Goal: Find specific page/section: Find specific page/section

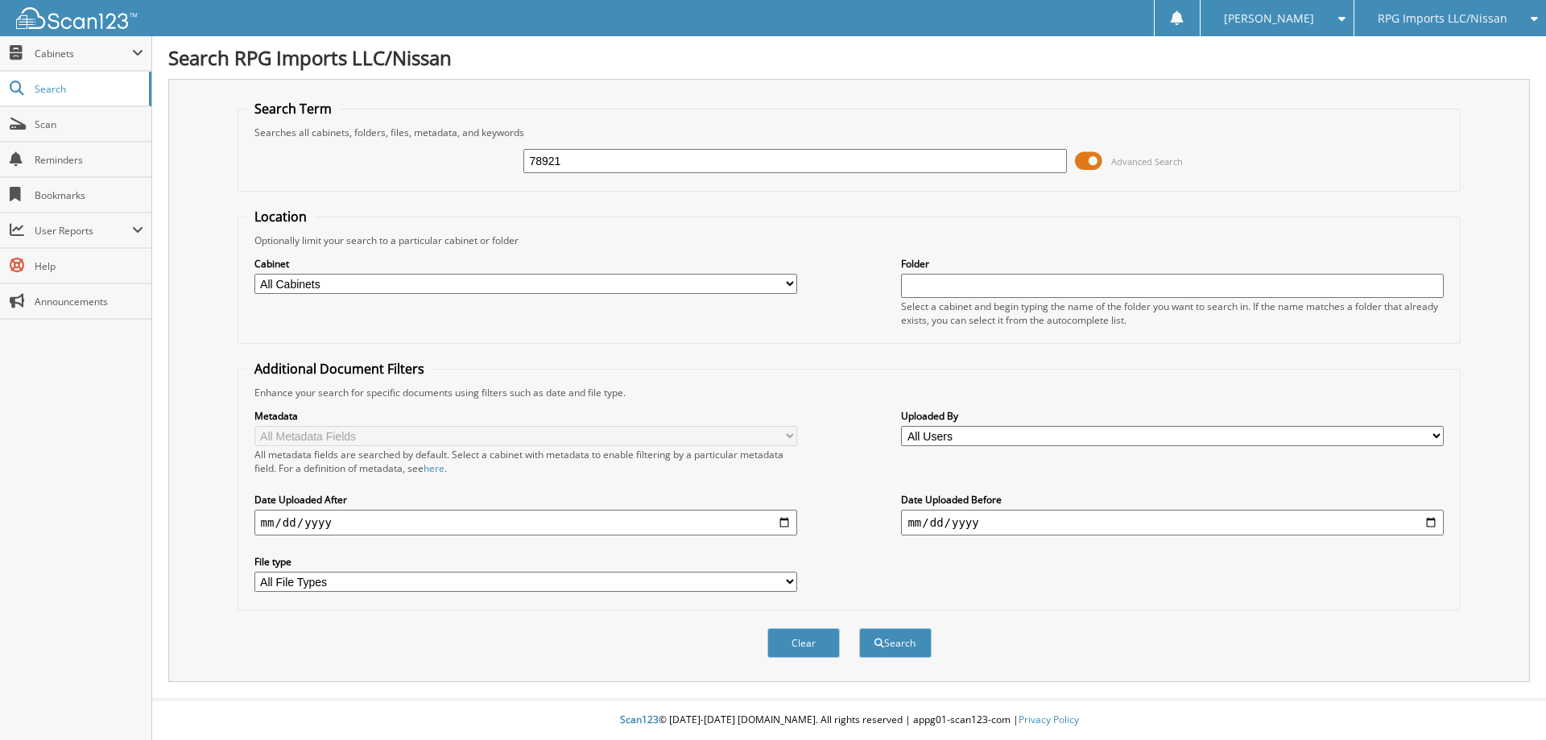
type input "78921"
click at [859, 628] on button "Search" at bounding box center [895, 643] width 72 height 30
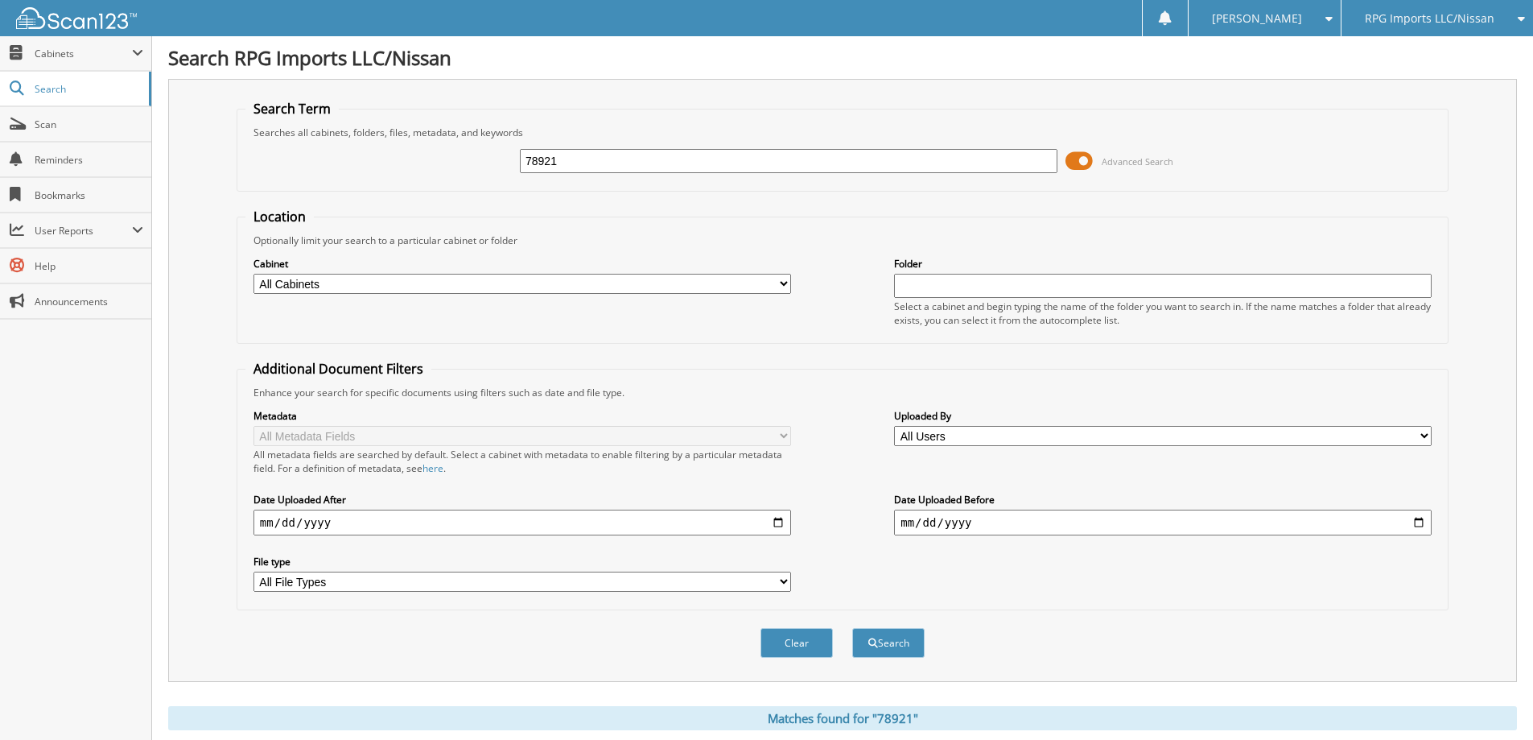
scroll to position [223, 0]
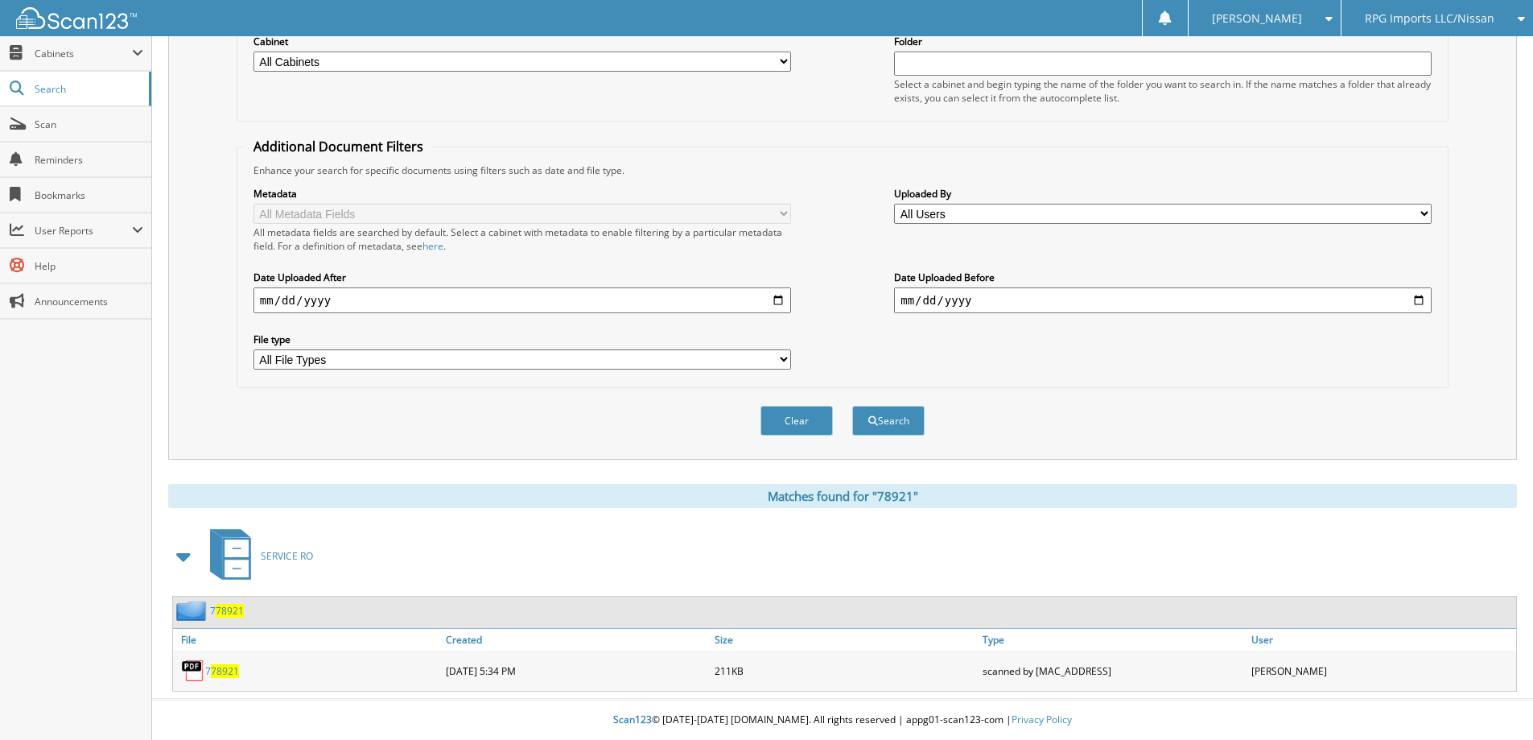
click at [230, 673] on span "78921" at bounding box center [225, 671] width 28 height 14
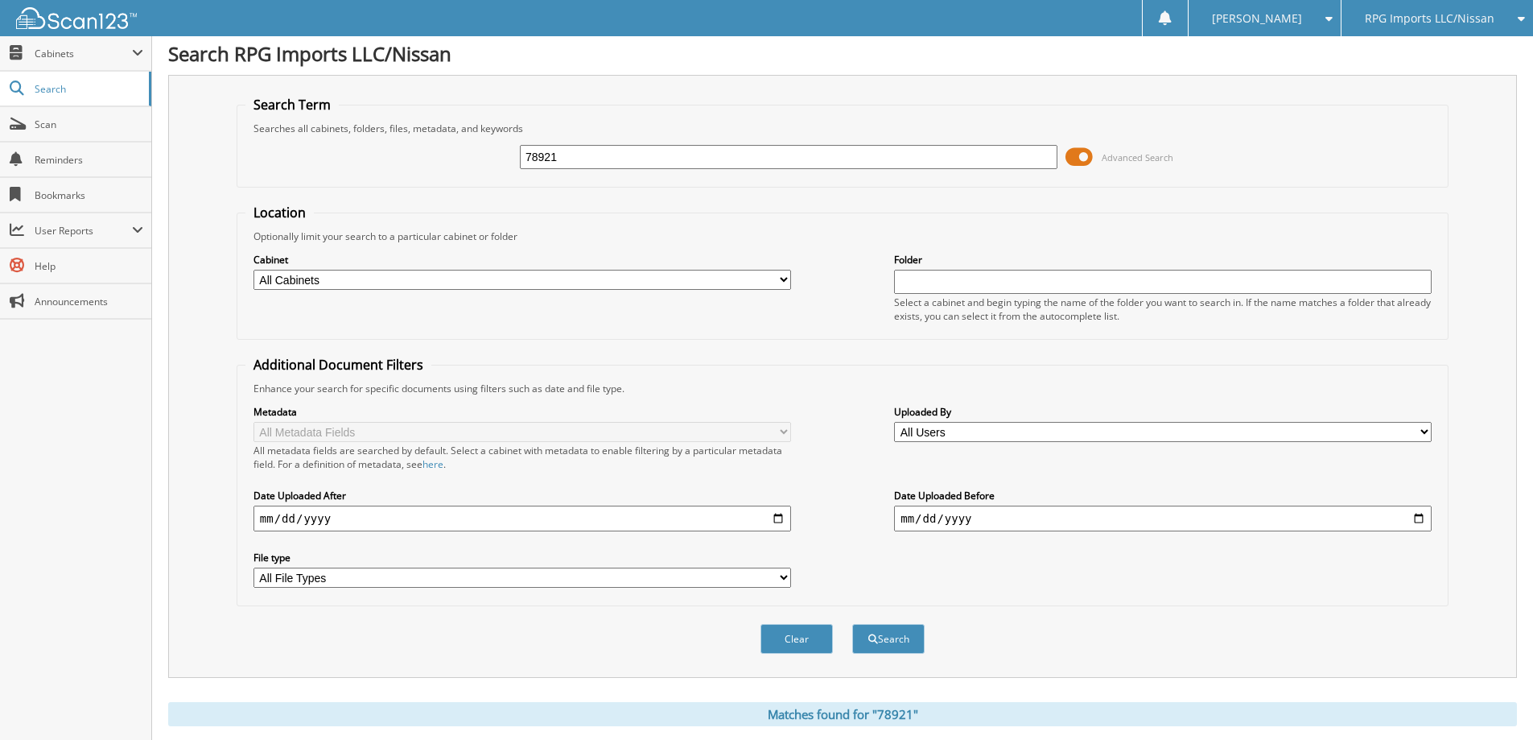
scroll to position [0, 0]
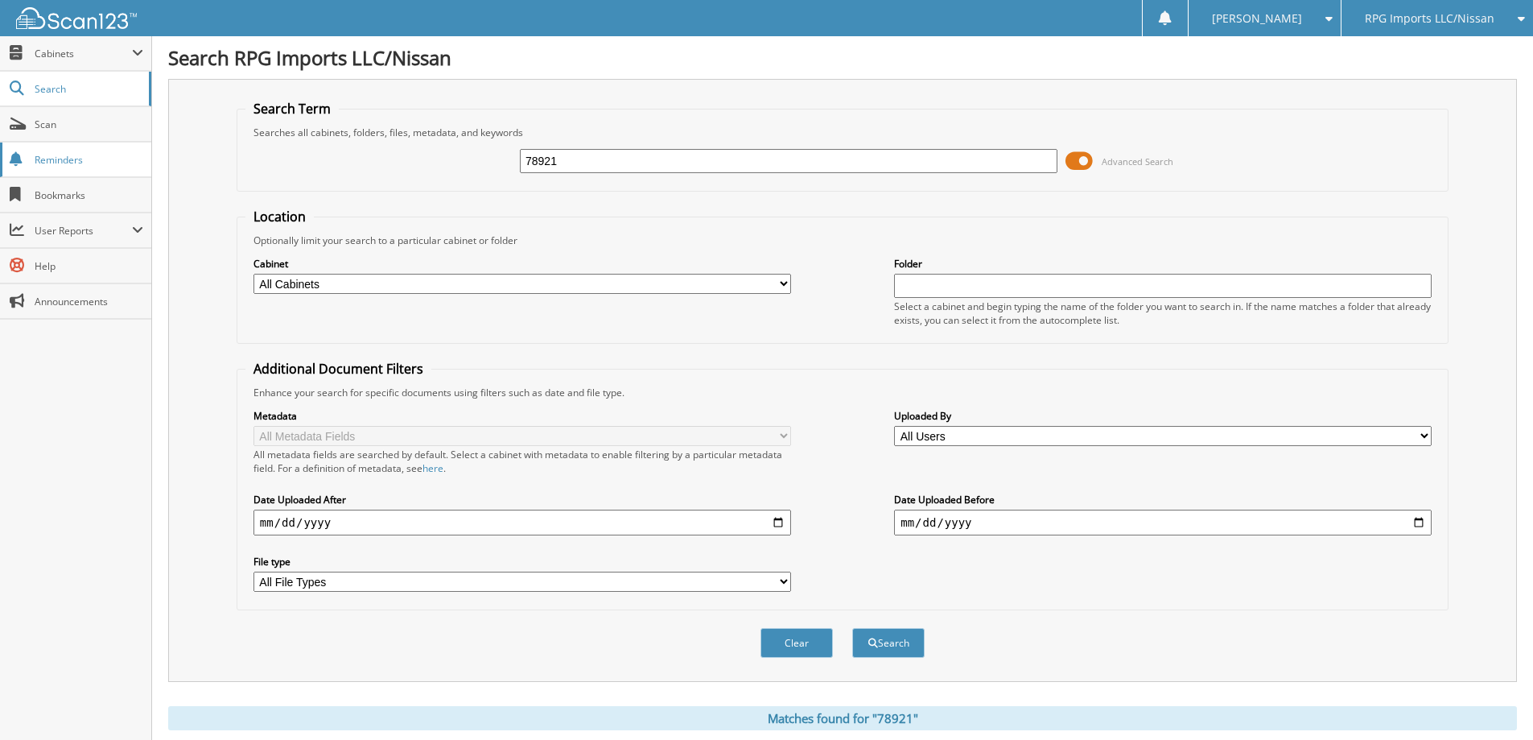
drag, startPoint x: 596, startPoint y: 155, endPoint x: 76, endPoint y: 170, distance: 521.0
click at [89, 171] on body "[PERSON_NAME] Settings Logout RPG Imports LLC/Nissan BMI Imports LLC/Kia,Hyunda…" at bounding box center [766, 481] width 1533 height 962
type input "78921"
click at [852, 628] on button "Search" at bounding box center [888, 643] width 72 height 30
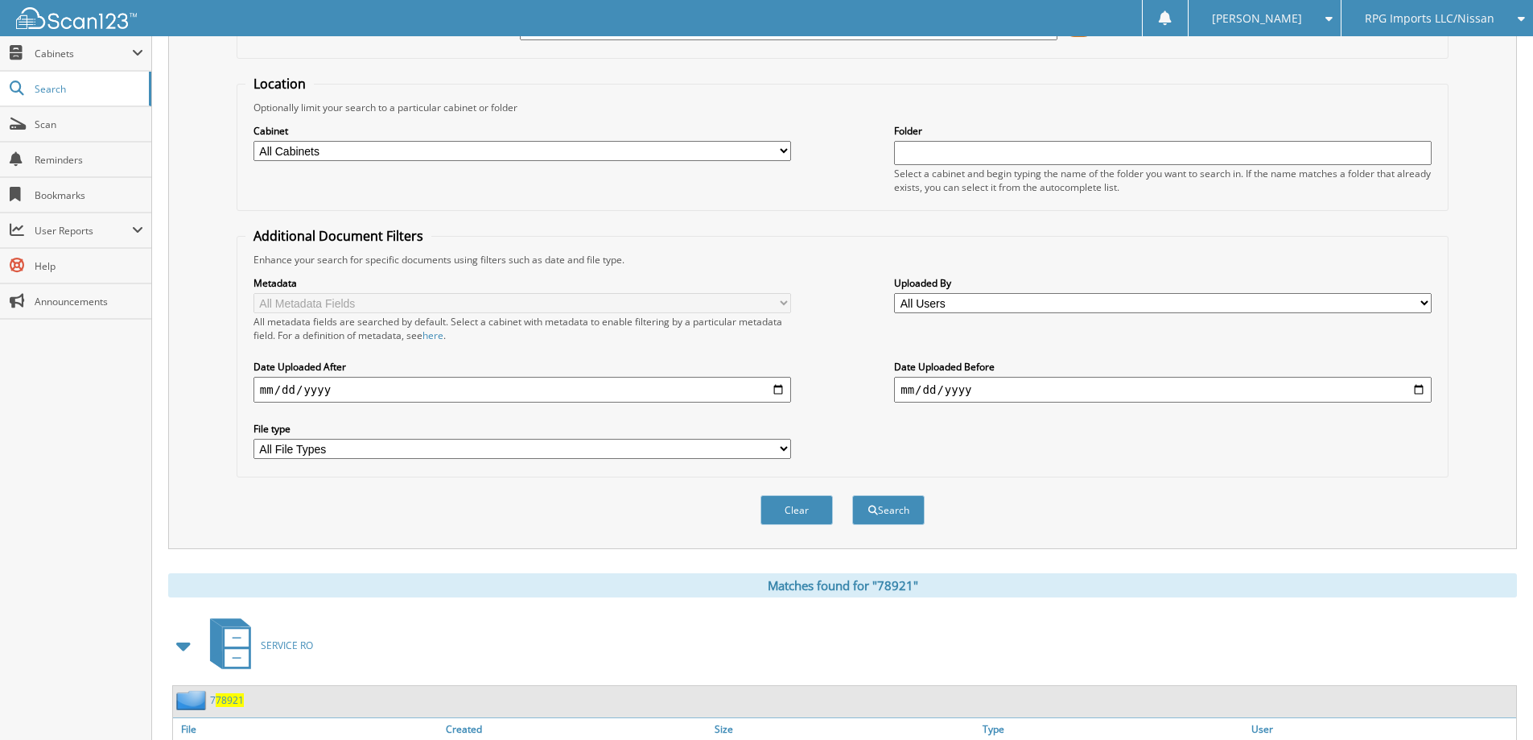
scroll to position [223, 0]
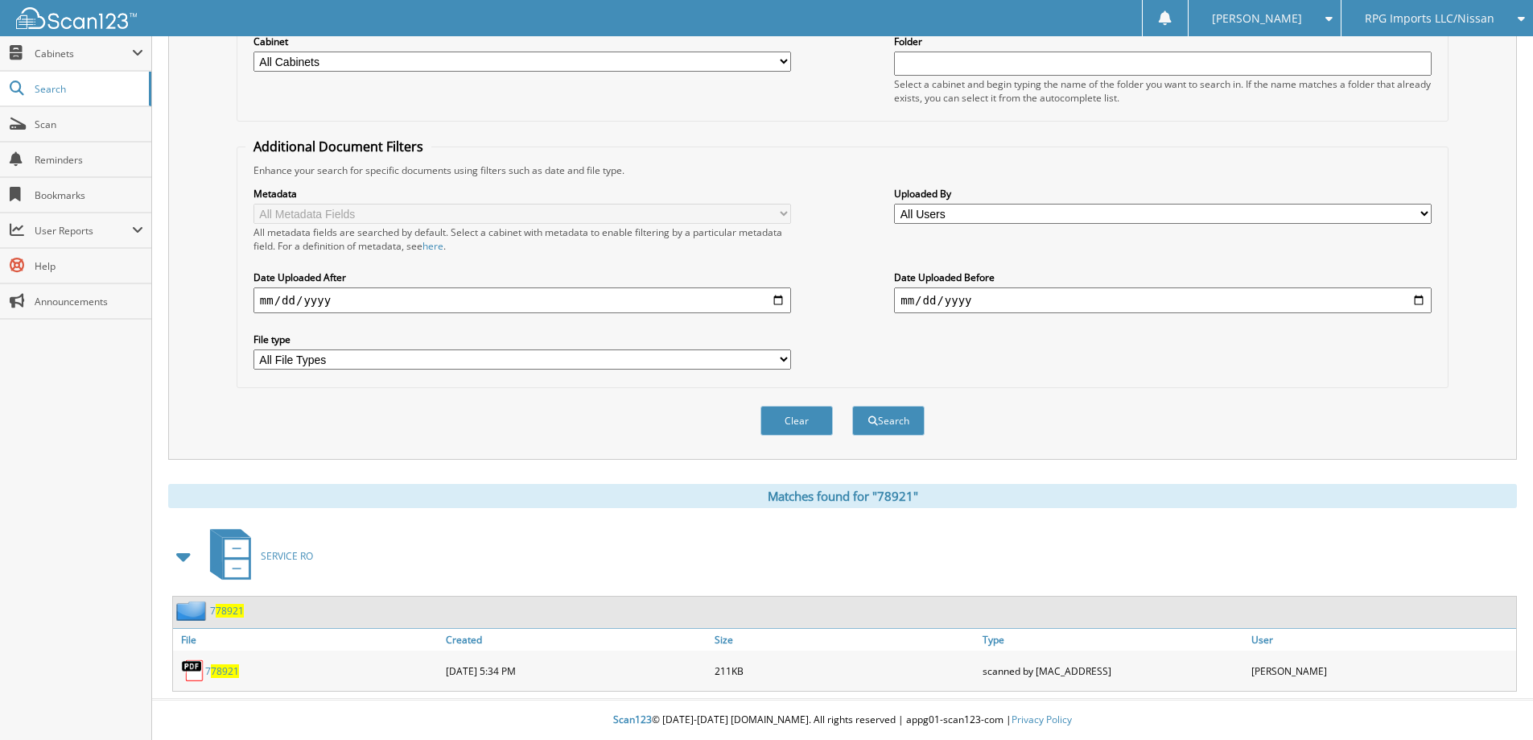
click at [224, 675] on span "78921" at bounding box center [225, 671] width 28 height 14
click at [1201, 383] on fieldset "Additional Document Filters Enhance your search for specific documents using fi…" at bounding box center [843, 263] width 1212 height 250
